Goal: Task Accomplishment & Management: Use online tool/utility

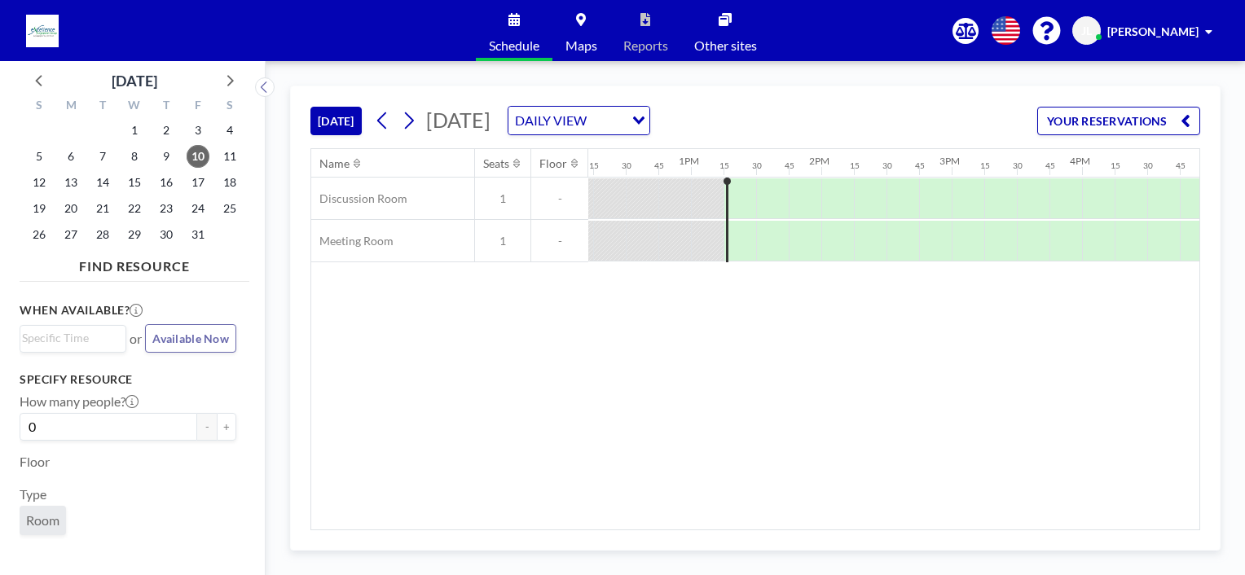
scroll to position [0, 1436]
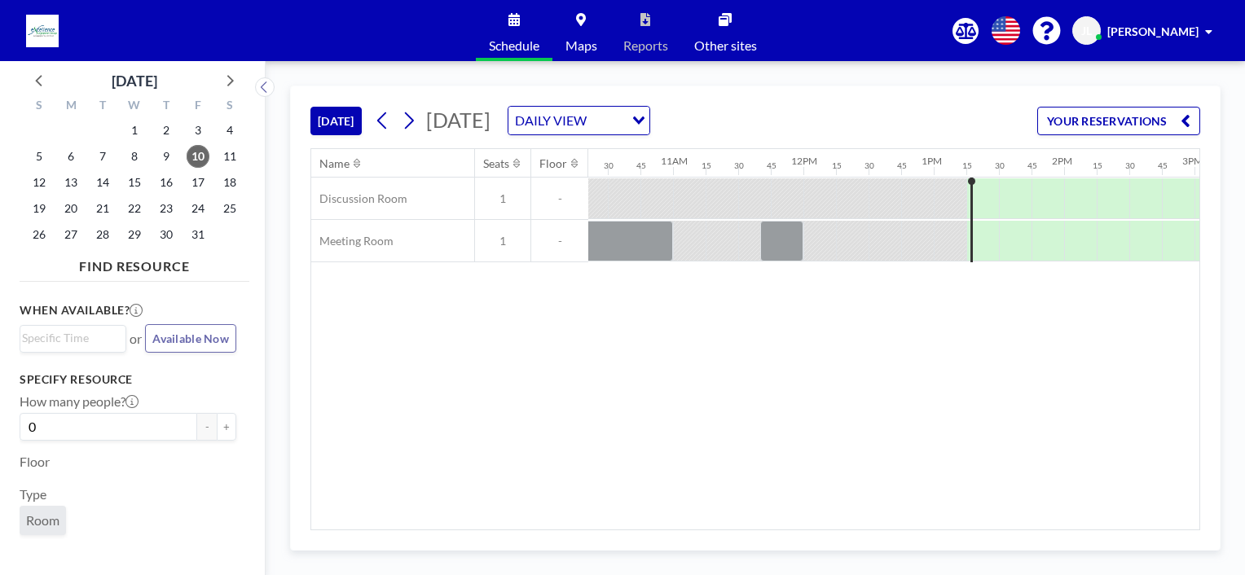
scroll to position [0, 1332]
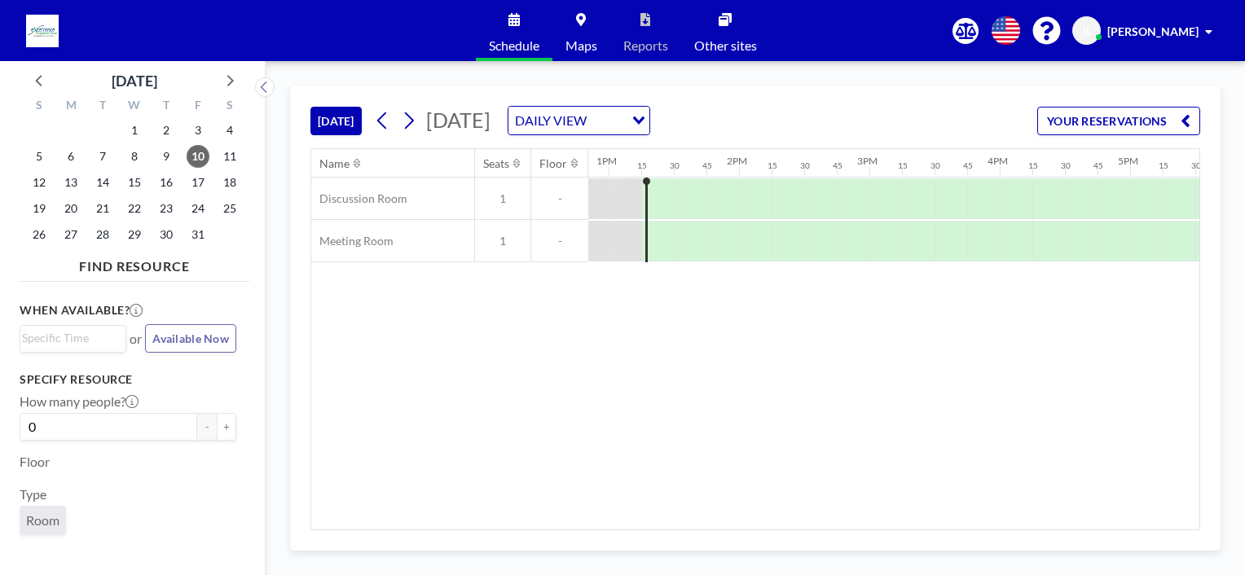
scroll to position [0, 1695]
